Goal: Information Seeking & Learning: Learn about a topic

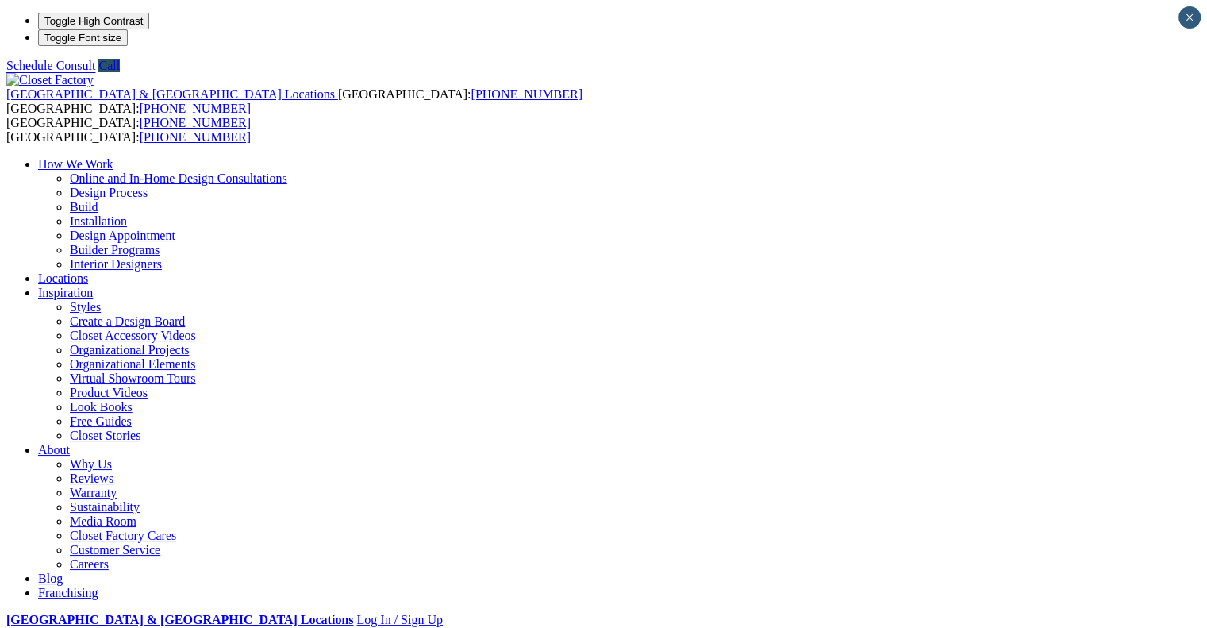
select select "**"
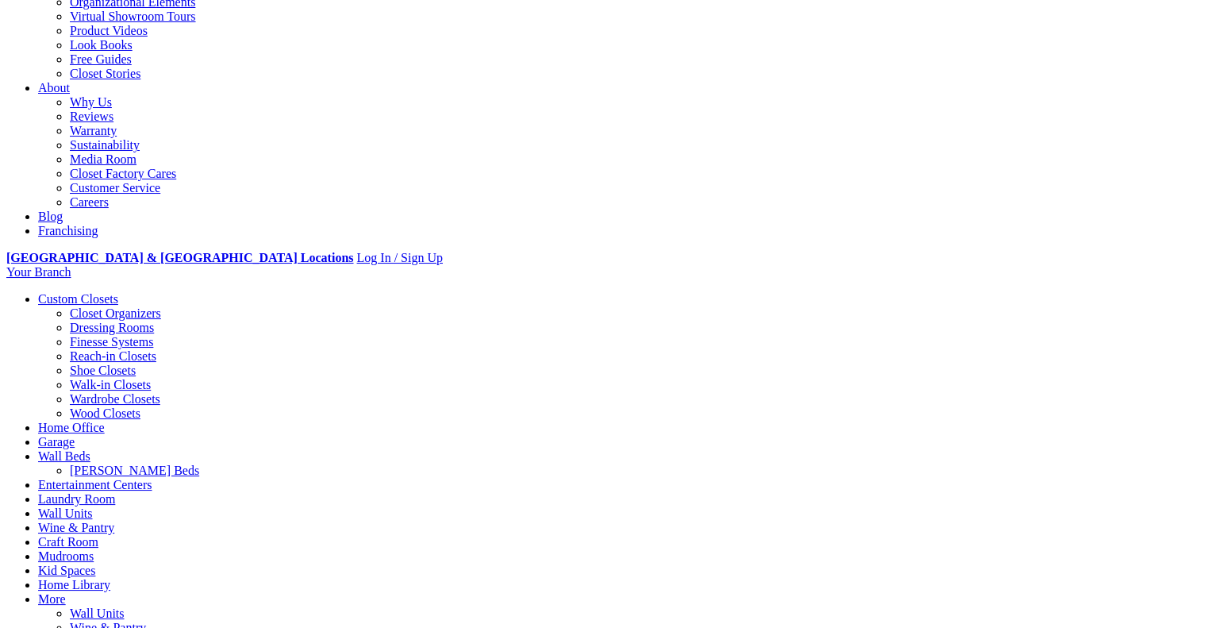
scroll to position [397, 0]
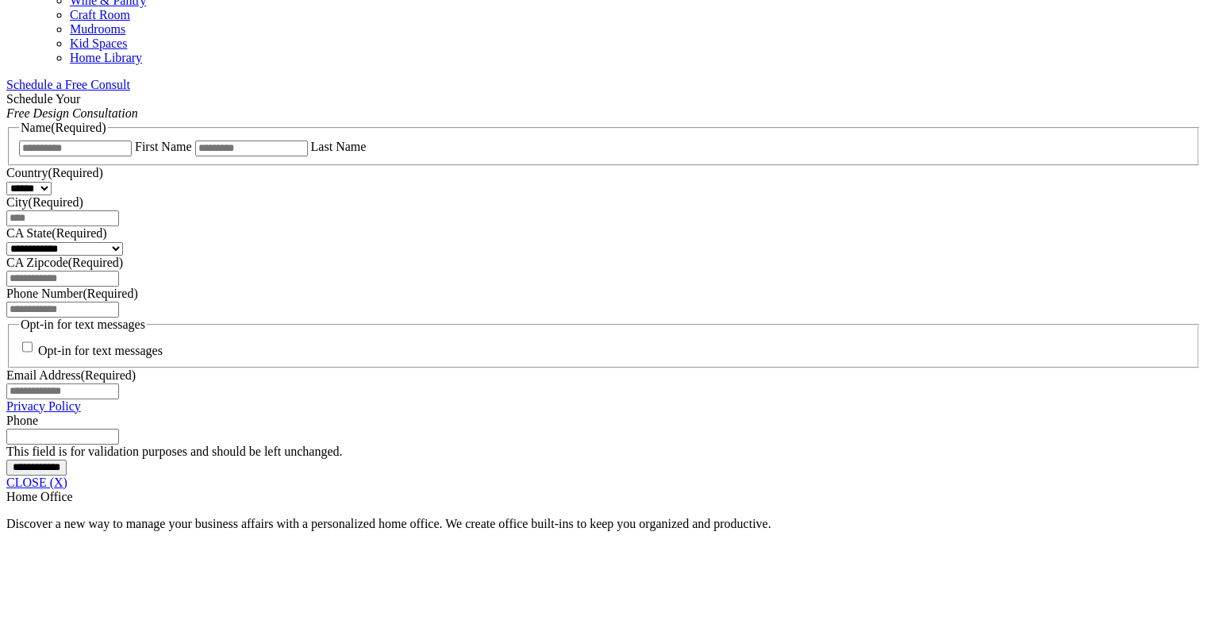
scroll to position [1003, 0]
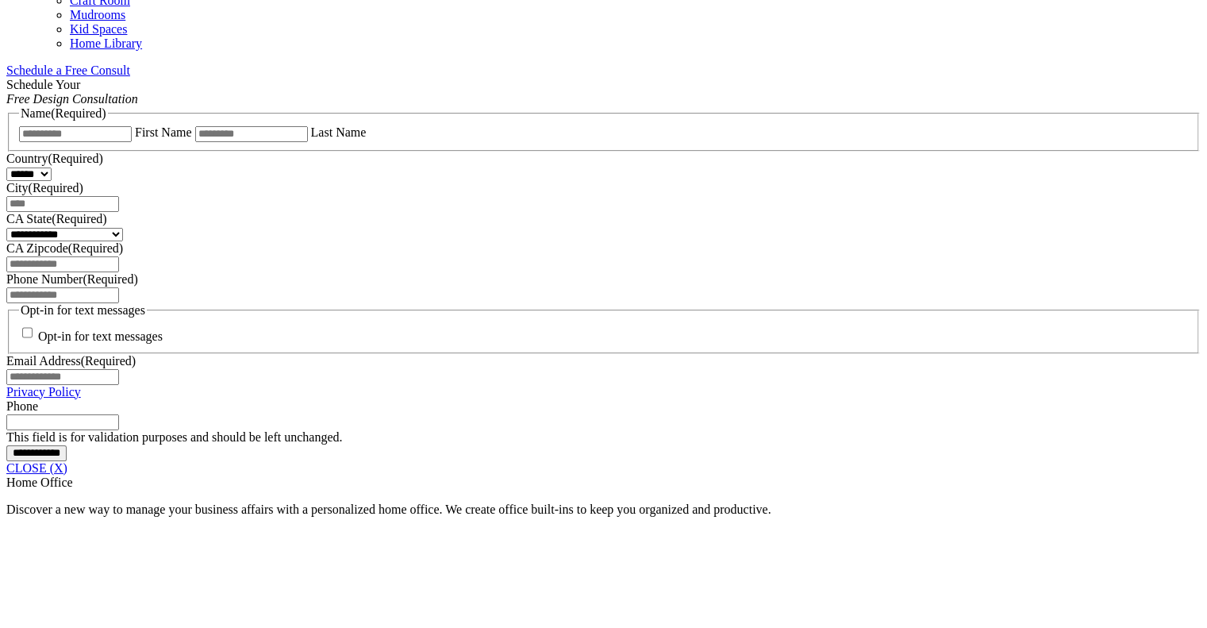
click at [130, 72] on span "Schedule a Free Consult (opens a dropdown menu)" at bounding box center [130, 69] width 0 height 13
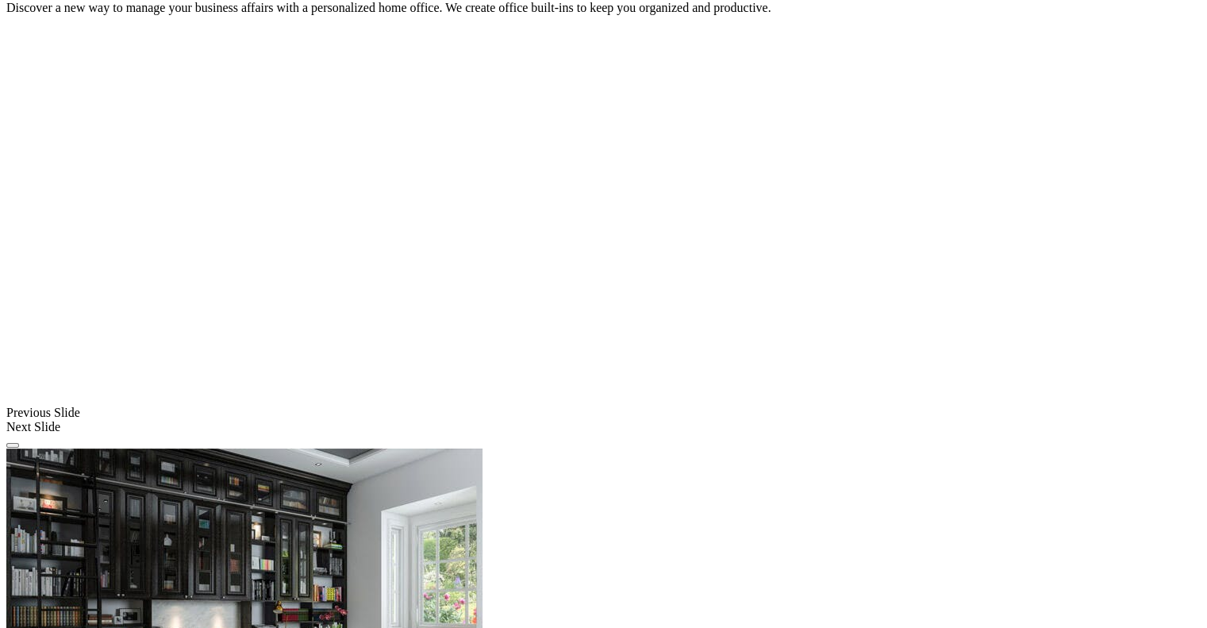
scroll to position [1162, 0]
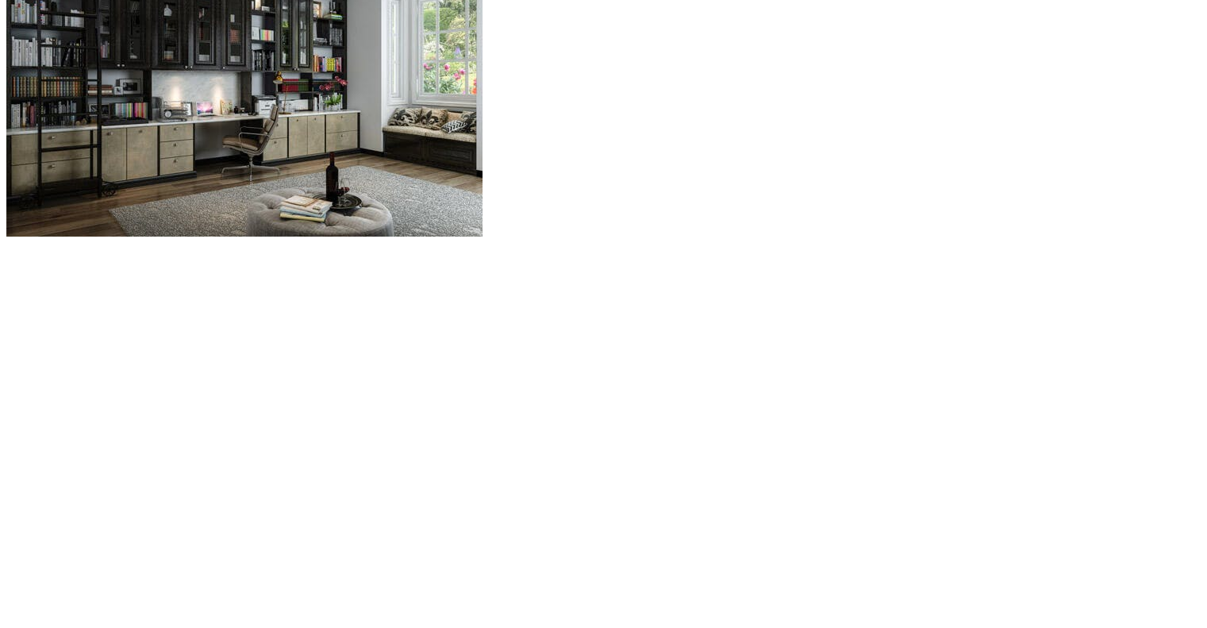
scroll to position [1638, 0]
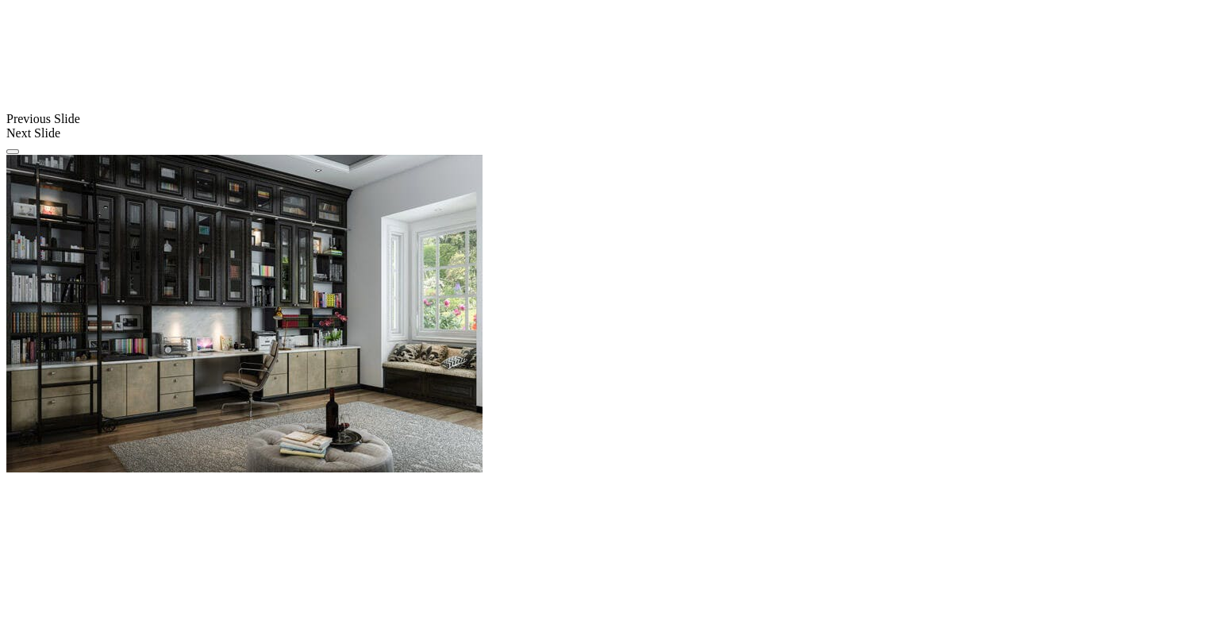
scroll to position [1400, 0]
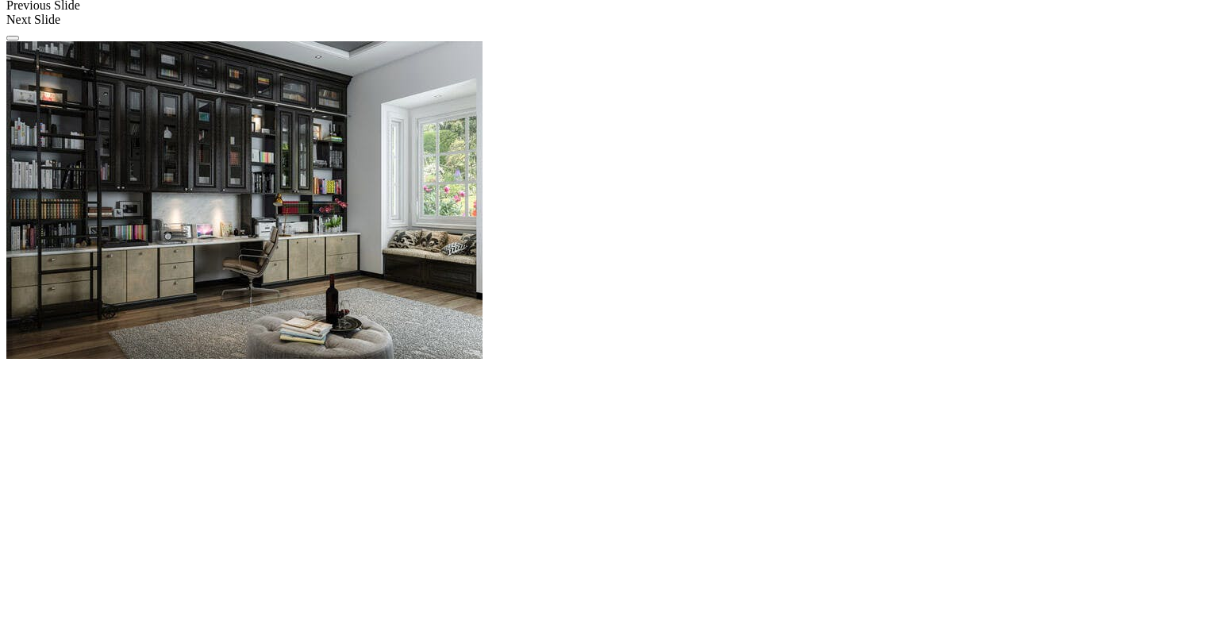
drag, startPoint x: 1000, startPoint y: 36, endPoint x: 1024, endPoint y: 42, distance: 24.4
